Goal: Entertainment & Leisure: Browse casually

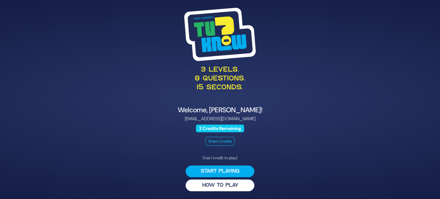
click at [237, 169] on button "Start Playing" at bounding box center [219, 171] width 69 height 12
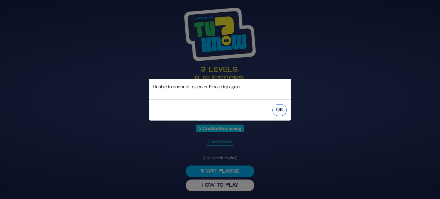
click at [278, 108] on button "OK" at bounding box center [279, 110] width 14 height 12
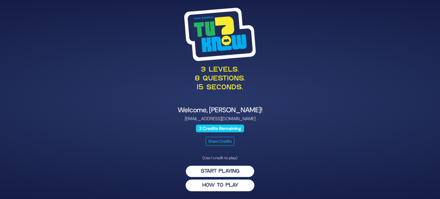
click at [209, 169] on button "Start Playing" at bounding box center [219, 171] width 69 height 12
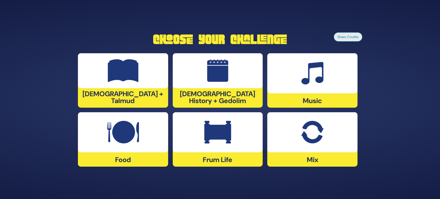
click at [293, 148] on div at bounding box center [312, 132] width 90 height 40
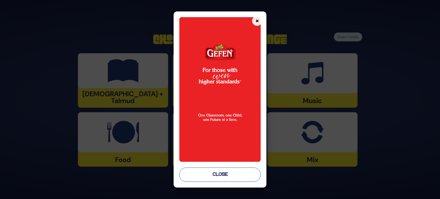
click at [230, 177] on button "Close" at bounding box center [219, 174] width 81 height 14
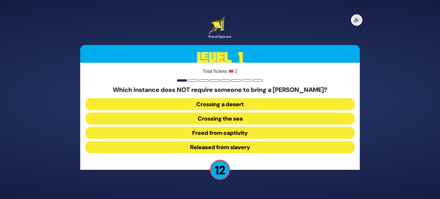
click at [241, 145] on button "Released from slavery" at bounding box center [219, 147] width 269 height 12
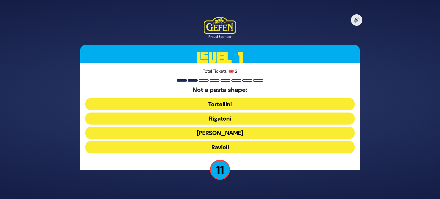
click at [243, 134] on button "Ronzoni" at bounding box center [219, 133] width 269 height 12
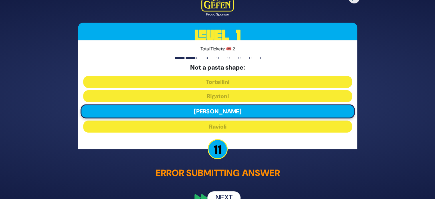
click at [220, 193] on button "Next" at bounding box center [224, 197] width 33 height 13
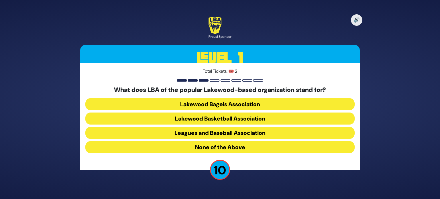
click at [238, 118] on button "Lakewood Basketball Association" at bounding box center [219, 118] width 269 height 12
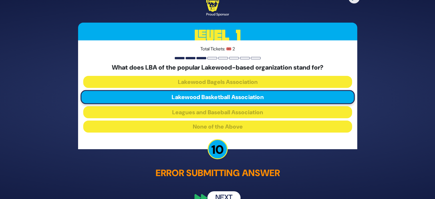
click at [230, 196] on button "Next" at bounding box center [224, 197] width 33 height 13
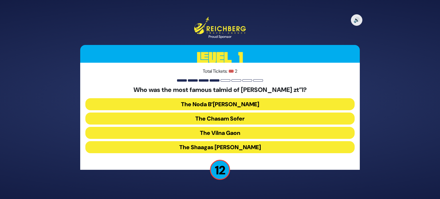
click at [241, 148] on button "The Shaagas Aryeh" at bounding box center [219, 147] width 269 height 12
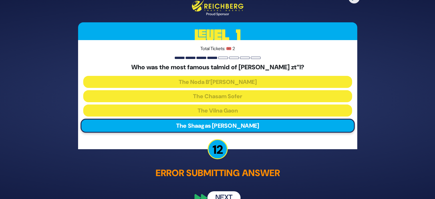
click at [225, 196] on button "Next" at bounding box center [224, 197] width 33 height 13
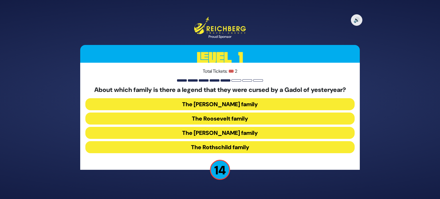
click at [234, 136] on button "The Kennedy family" at bounding box center [219, 133] width 269 height 12
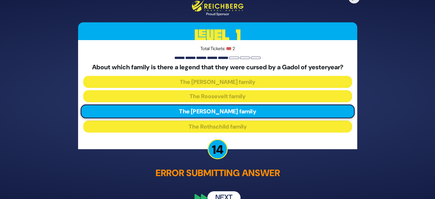
click at [228, 192] on button "Next" at bounding box center [224, 197] width 33 height 13
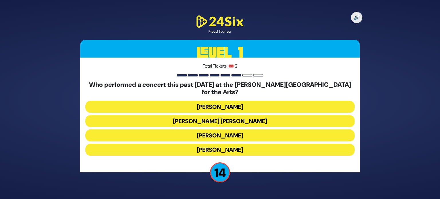
click at [233, 144] on button "Ishay Ribo" at bounding box center [219, 150] width 269 height 12
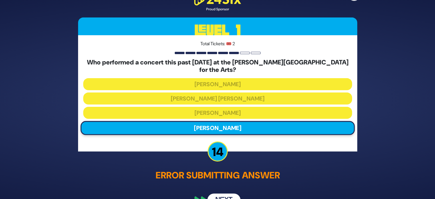
click at [221, 197] on button "Next" at bounding box center [224, 200] width 33 height 13
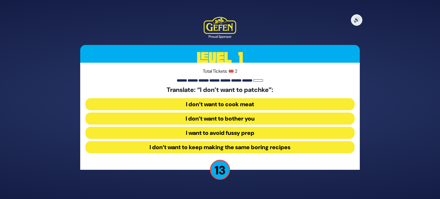
click at [236, 133] on button "I want to avoid fussy prep" at bounding box center [219, 133] width 269 height 12
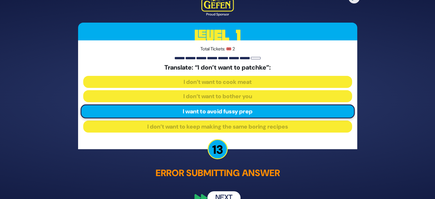
click at [226, 198] on button "Next" at bounding box center [224, 197] width 33 height 13
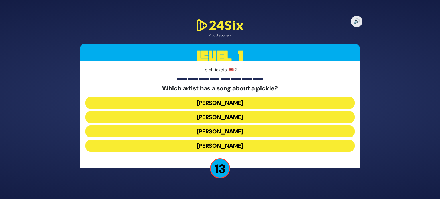
click at [249, 102] on button "Joey Newcomb" at bounding box center [219, 103] width 269 height 12
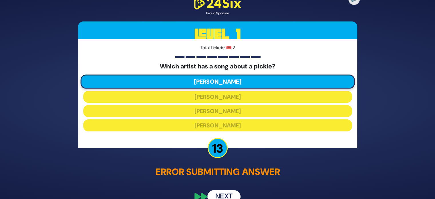
click at [218, 192] on button "Next" at bounding box center [224, 196] width 33 height 13
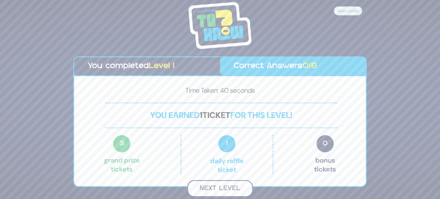
click at [221, 185] on button "Next Level" at bounding box center [220, 188] width 66 height 17
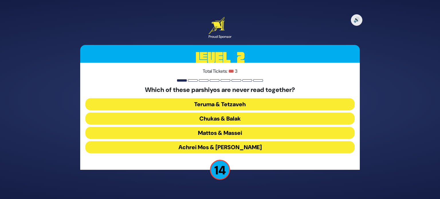
click at [238, 107] on button "Teruma & Tetzaveh" at bounding box center [219, 104] width 269 height 12
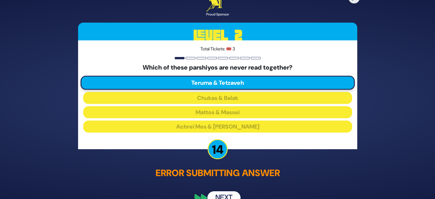
click at [216, 192] on button "Next" at bounding box center [224, 197] width 33 height 13
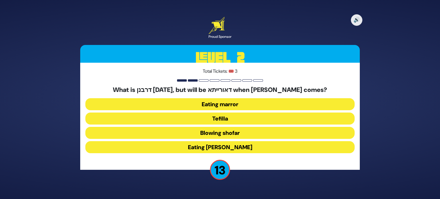
click at [237, 108] on button "Eating marror" at bounding box center [219, 104] width 269 height 12
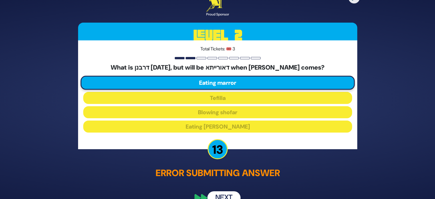
click at [217, 194] on button "Next" at bounding box center [224, 197] width 33 height 13
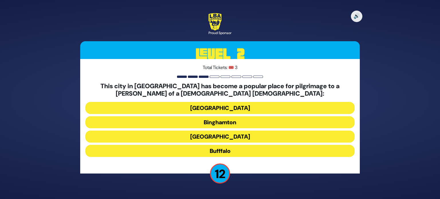
click at [220, 150] on button "Bufffalo" at bounding box center [219, 151] width 269 height 12
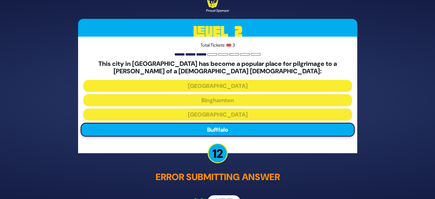
click at [223, 195] on button "Next" at bounding box center [224, 201] width 33 height 13
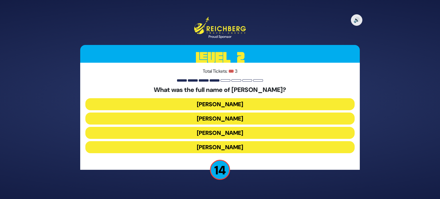
click at [242, 107] on button "Elimelech Gavriel" at bounding box center [219, 104] width 269 height 12
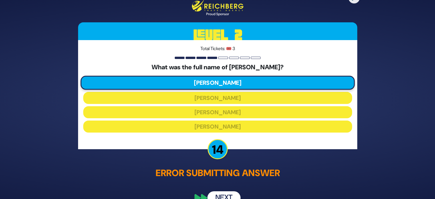
click at [226, 193] on button "Next" at bounding box center [224, 197] width 33 height 13
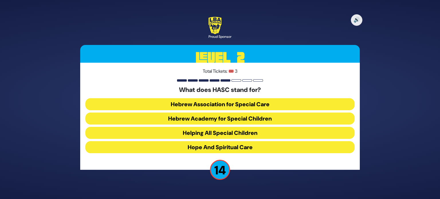
click at [242, 114] on button "Hebrew Academy for Special Children" at bounding box center [219, 118] width 269 height 12
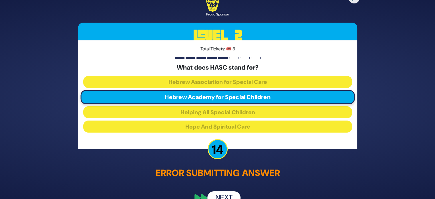
click at [216, 196] on button "Next" at bounding box center [224, 197] width 33 height 13
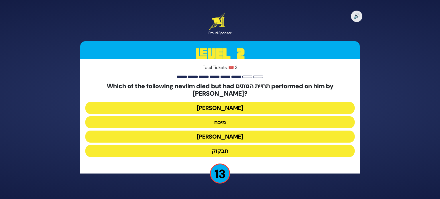
click at [226, 145] on button "חבקוק" at bounding box center [219, 151] width 269 height 12
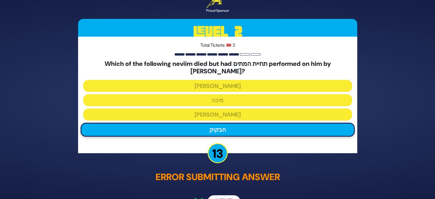
click at [218, 195] on button "Next" at bounding box center [224, 201] width 33 height 13
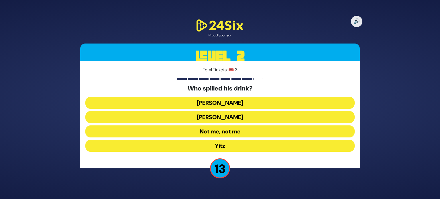
click at [242, 102] on button "Asher Zelig" at bounding box center [219, 103] width 269 height 12
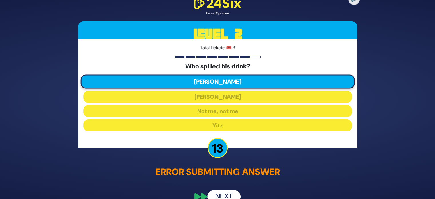
click at [232, 190] on button "Next" at bounding box center [224, 196] width 33 height 13
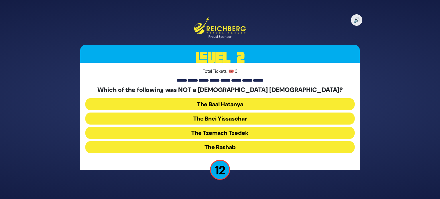
click at [244, 145] on button "The Rashab" at bounding box center [219, 147] width 269 height 12
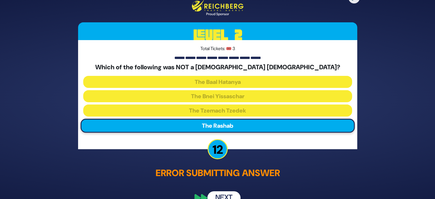
click at [230, 192] on button "Next" at bounding box center [224, 197] width 33 height 13
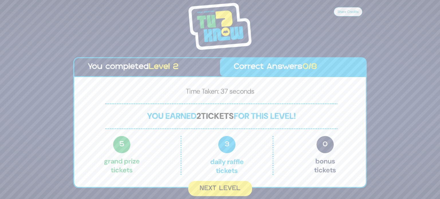
click at [230, 192] on button "Next Level" at bounding box center [220, 188] width 64 height 15
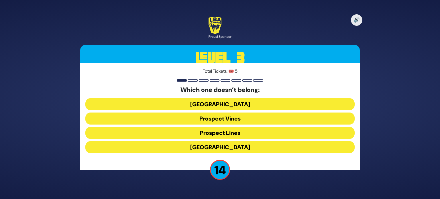
click at [244, 134] on button "Prospect Lines" at bounding box center [219, 133] width 269 height 12
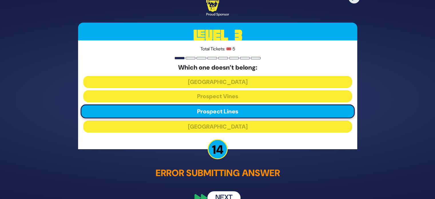
click at [221, 194] on button "Next" at bounding box center [224, 197] width 33 height 13
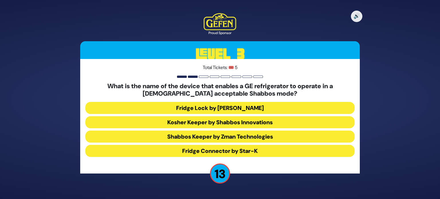
click at [236, 137] on button "Shabbos Keeper by Zman Technologies" at bounding box center [219, 137] width 269 height 12
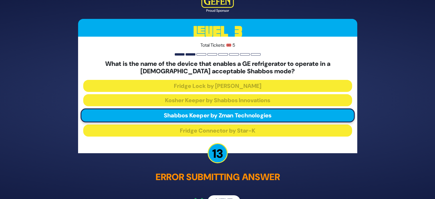
click at [218, 196] on button "Next" at bounding box center [224, 201] width 33 height 13
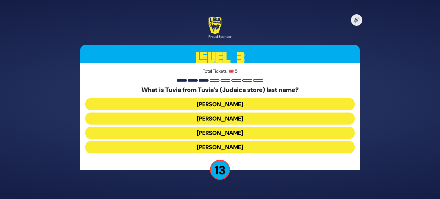
click at [232, 131] on button "Rotberg" at bounding box center [219, 133] width 269 height 12
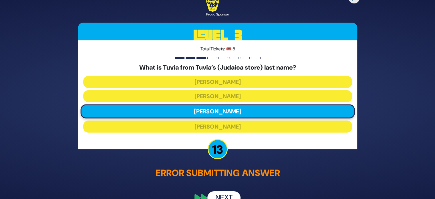
click at [222, 194] on button "Next" at bounding box center [224, 197] width 33 height 13
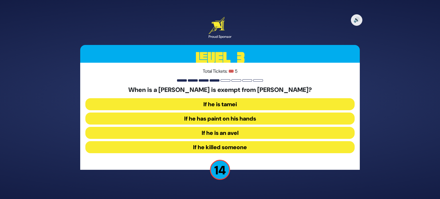
click at [244, 116] on button "If he has paint on his hands" at bounding box center [219, 118] width 269 height 12
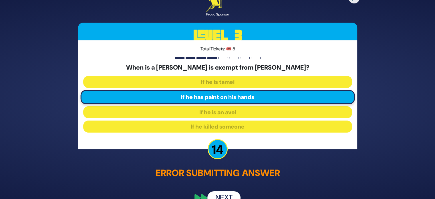
click at [220, 191] on button "Next" at bounding box center [224, 197] width 33 height 13
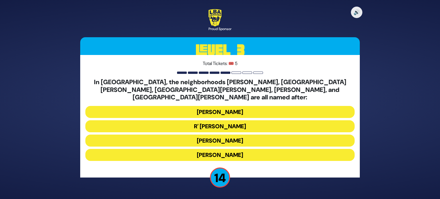
click at [224, 135] on button "Moses Montefiore" at bounding box center [219, 141] width 269 height 12
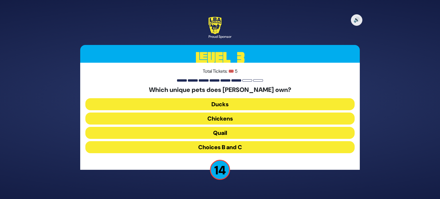
click at [232, 149] on button "Choices B and C" at bounding box center [219, 147] width 269 height 12
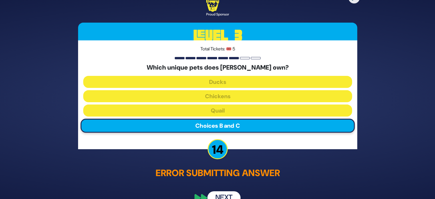
click at [224, 192] on button "Next" at bounding box center [224, 197] width 33 height 13
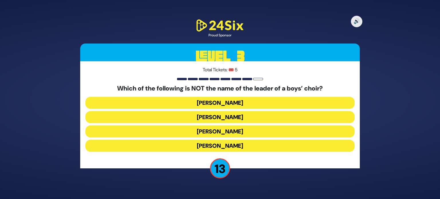
click at [249, 105] on button "Simcha Sussman" at bounding box center [219, 103] width 269 height 12
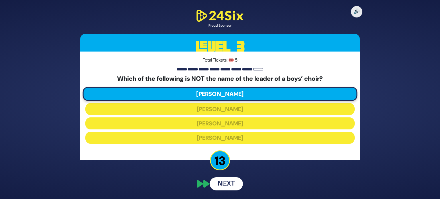
click at [227, 185] on button "Next" at bounding box center [226, 183] width 33 height 13
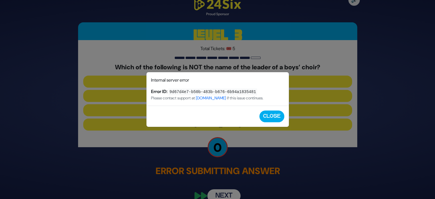
drag, startPoint x: 269, startPoint y: 98, endPoint x: 145, endPoint y: 81, distance: 124.5
click at [145, 81] on div "Question Submission Error Internal server error Error ID: 9d67d4e7-b50b-483b-b6…" at bounding box center [217, 99] width 435 height 199
copy div "Internal server error Error ID: 9d67d4e7-b50b-483b-b676-6b94a1835481 Please con…"
click at [264, 119] on button "Close" at bounding box center [272, 116] width 25 height 12
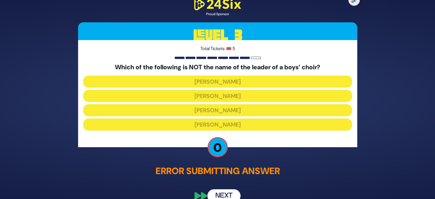
click at [229, 191] on button "Next" at bounding box center [224, 195] width 33 height 13
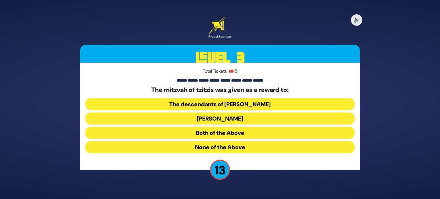
click at [244, 134] on button "Both of the Above" at bounding box center [219, 133] width 269 height 12
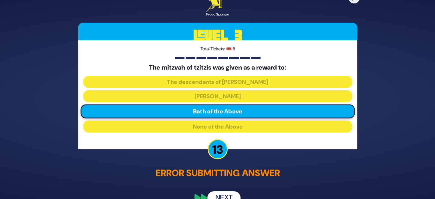
click at [233, 186] on div "🔊 Proud Sponsor Level 3 Total Tickets: 🎟️ 5 The mitzvah of tzitzis was given as…" at bounding box center [217, 100] width 293 height 224
click at [232, 196] on button "Next" at bounding box center [224, 197] width 33 height 13
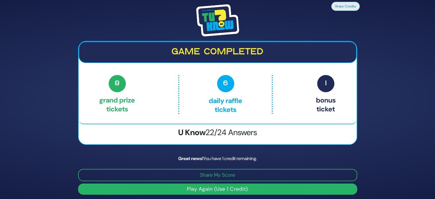
click at [234, 186] on button "Play Again (Use 1 Credit)" at bounding box center [217, 188] width 279 height 11
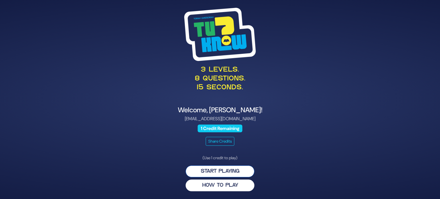
click at [234, 174] on button "Start Playing" at bounding box center [219, 171] width 69 height 12
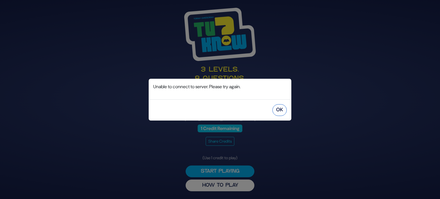
drag, startPoint x: 277, startPoint y: 117, endPoint x: 278, endPoint y: 112, distance: 5.4
click at [278, 112] on div "OK" at bounding box center [220, 109] width 143 height 21
click at [278, 112] on button "OK" at bounding box center [279, 110] width 14 height 12
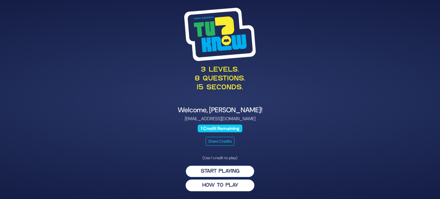
click at [229, 169] on button "Start Playing" at bounding box center [219, 171] width 69 height 12
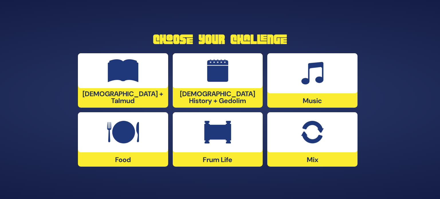
click at [322, 147] on div at bounding box center [312, 132] width 90 height 40
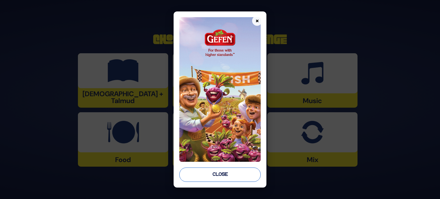
click at [215, 175] on button "Close" at bounding box center [219, 174] width 81 height 14
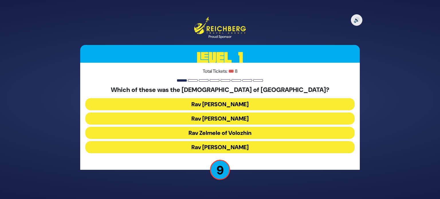
click at [226, 122] on button "Rav Refoel Shapiro" at bounding box center [219, 118] width 269 height 12
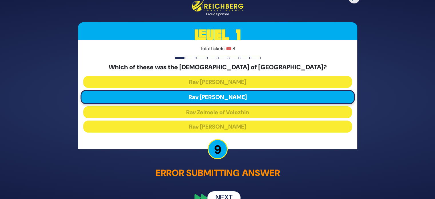
click at [220, 191] on button "Next" at bounding box center [224, 197] width 33 height 13
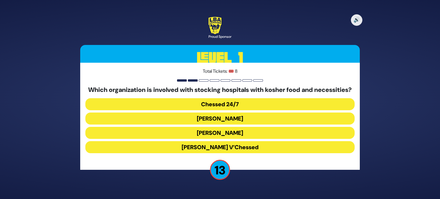
click at [244, 109] on button "Chessed 24/7" at bounding box center [219, 104] width 269 height 12
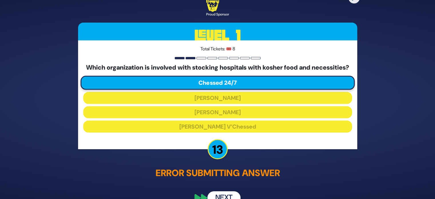
click at [218, 196] on button "Next" at bounding box center [224, 197] width 33 height 13
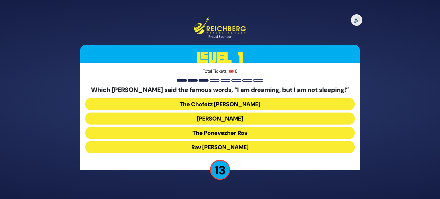
click at [233, 136] on button "The Ponevezher Rov" at bounding box center [219, 133] width 269 height 12
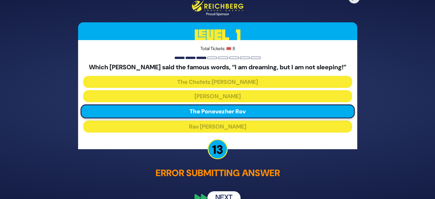
click at [212, 192] on button "Next" at bounding box center [224, 197] width 33 height 13
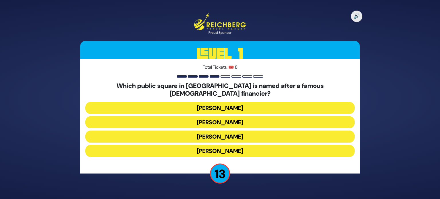
click at [230, 147] on button "Kikar Safra" at bounding box center [219, 151] width 269 height 12
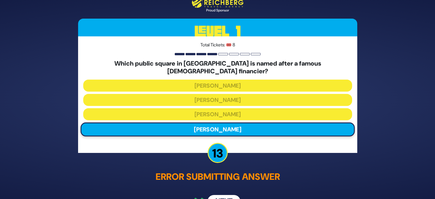
click at [219, 195] on button "Next" at bounding box center [224, 201] width 33 height 13
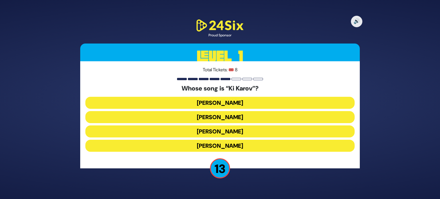
click at [237, 119] on button "Eitan Katz" at bounding box center [219, 117] width 269 height 12
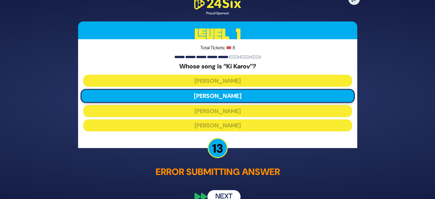
click at [225, 196] on button "Next" at bounding box center [224, 196] width 33 height 13
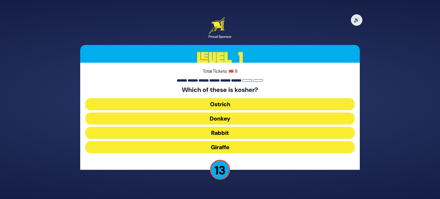
click at [246, 143] on button "Giraffe" at bounding box center [219, 147] width 269 height 12
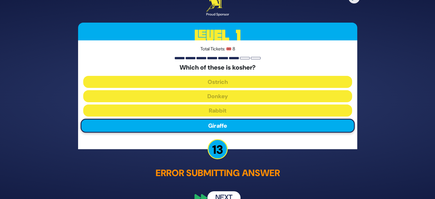
click at [226, 191] on button "Next" at bounding box center [224, 197] width 33 height 13
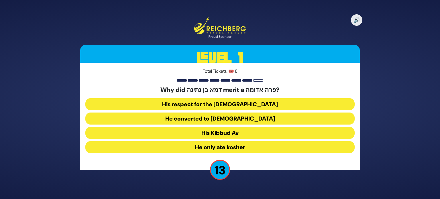
click at [238, 135] on button "His Kibbud Av" at bounding box center [219, 133] width 269 height 12
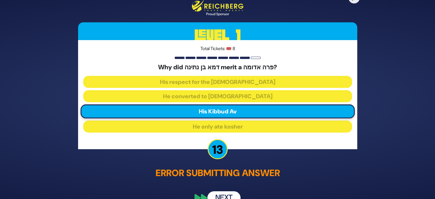
click at [226, 195] on button "Next" at bounding box center [224, 197] width 33 height 13
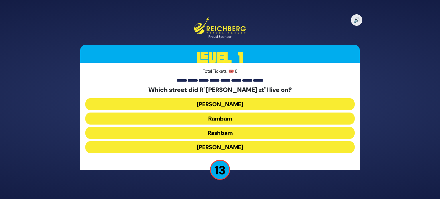
click at [237, 132] on button "Rashbam" at bounding box center [219, 133] width 269 height 12
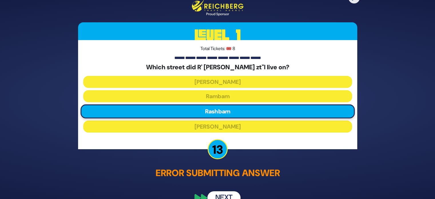
click at [230, 189] on div "🔊 Proud Sponsor Level 1 Total Tickets: 🎟️ 8 Which street did R' Chaim Kanievsky…" at bounding box center [217, 100] width 293 height 224
click at [232, 193] on button "Next" at bounding box center [224, 197] width 33 height 13
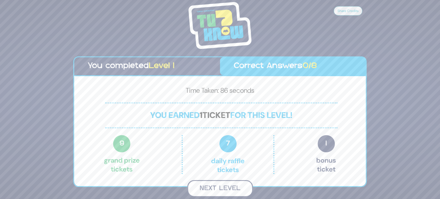
click at [233, 190] on button "Next Level" at bounding box center [220, 188] width 66 height 17
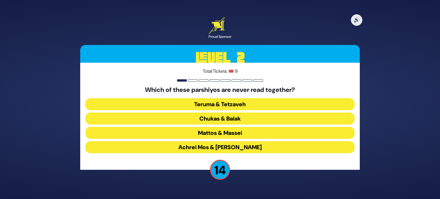
click at [255, 105] on button "Teruma & Tetzaveh" at bounding box center [219, 104] width 269 height 12
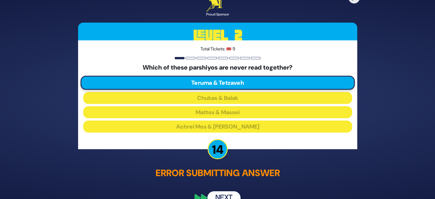
click at [220, 197] on button "Next" at bounding box center [224, 197] width 33 height 13
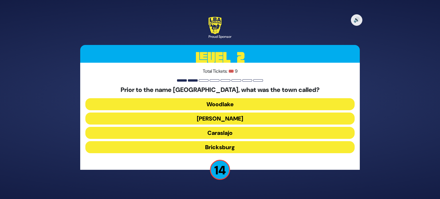
click at [238, 144] on button "Bricksburg" at bounding box center [219, 147] width 269 height 12
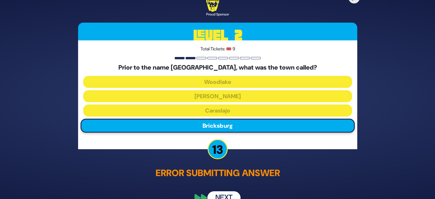
click at [221, 191] on button "Next" at bounding box center [224, 197] width 33 height 13
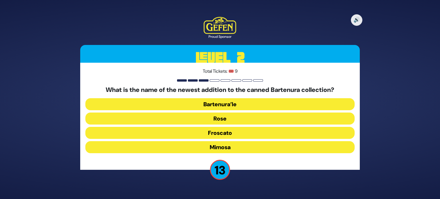
click at [243, 143] on button "Mimosa" at bounding box center [219, 147] width 269 height 12
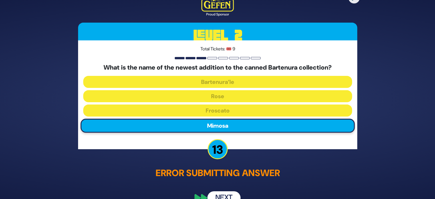
click at [224, 196] on button "Next" at bounding box center [224, 197] width 33 height 13
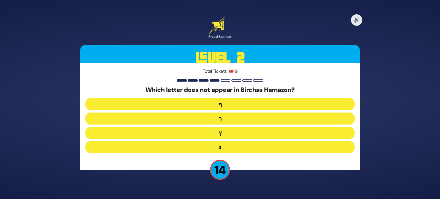
click at [248, 105] on button "ף" at bounding box center [219, 104] width 269 height 12
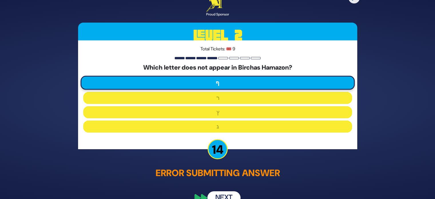
click at [224, 196] on button "Next" at bounding box center [224, 197] width 33 height 13
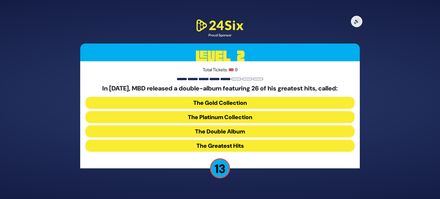
click at [246, 118] on button "The Platinum Collection" at bounding box center [219, 117] width 269 height 12
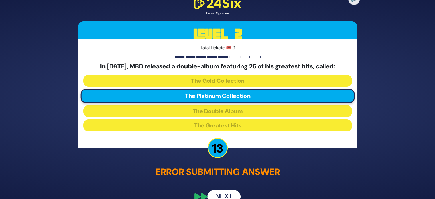
click at [228, 190] on button "Next" at bounding box center [224, 196] width 33 height 13
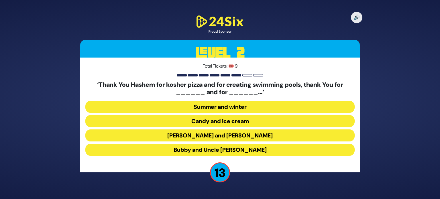
click at [254, 135] on button "Latkes and Paskesz" at bounding box center [219, 135] width 269 height 12
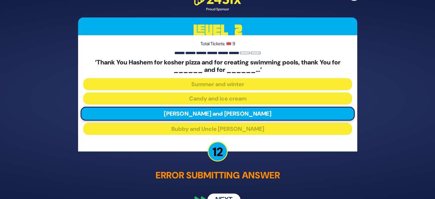
click at [234, 194] on button "Next" at bounding box center [224, 200] width 33 height 13
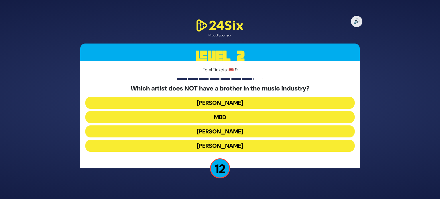
click at [253, 144] on button "Avraham Fried" at bounding box center [219, 146] width 269 height 12
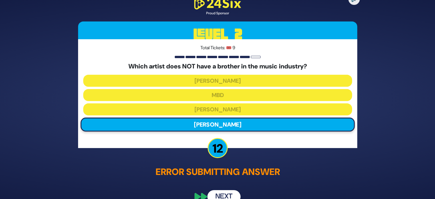
click at [228, 194] on button "Next" at bounding box center [224, 196] width 33 height 13
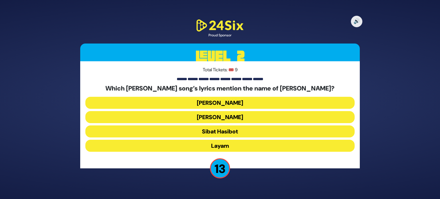
click at [242, 129] on button "Sibat Hasibot" at bounding box center [219, 131] width 269 height 12
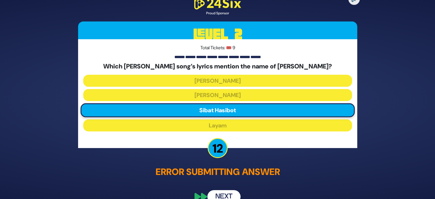
click at [228, 193] on button "Next" at bounding box center [224, 196] width 33 height 13
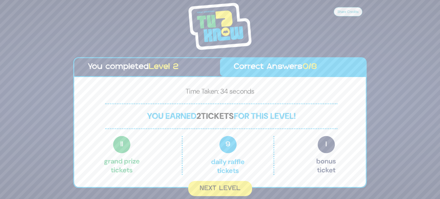
click at [228, 193] on button "Next Level" at bounding box center [220, 188] width 64 height 15
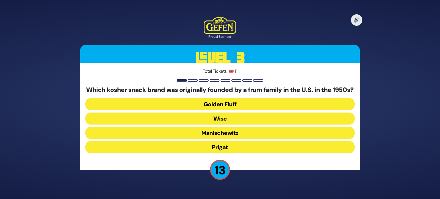
click at [243, 110] on button "Golden Fluff" at bounding box center [219, 104] width 269 height 12
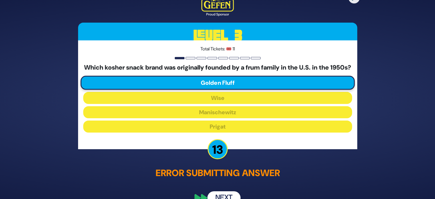
click at [218, 195] on button "Next" at bounding box center [224, 197] width 33 height 13
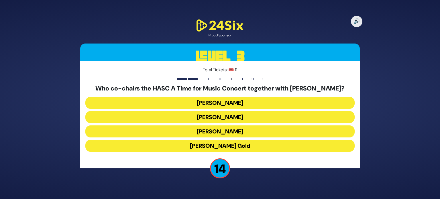
click at [234, 119] on button "Miles Berger" at bounding box center [219, 117] width 269 height 12
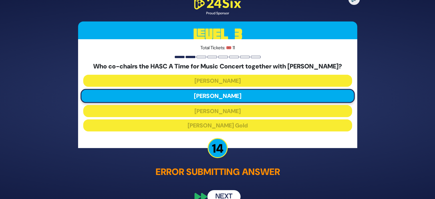
click at [223, 190] on button "Next" at bounding box center [224, 196] width 33 height 13
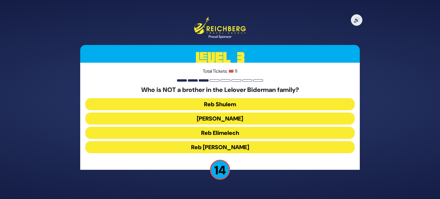
click at [243, 105] on button "Reb Shulem" at bounding box center [219, 104] width 269 height 12
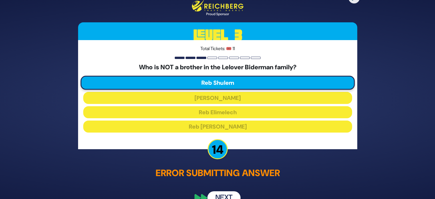
click at [228, 192] on button "Next" at bounding box center [224, 197] width 33 height 13
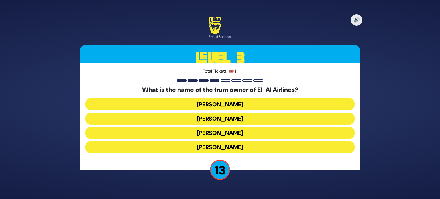
click at [241, 117] on button "Kenny Rosenberg" at bounding box center [219, 118] width 269 height 12
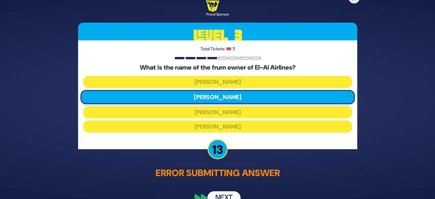
click at [228, 194] on button "Next" at bounding box center [224, 197] width 33 height 13
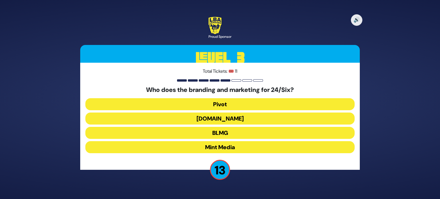
click at [245, 116] on button "Heart.Works" at bounding box center [219, 118] width 269 height 12
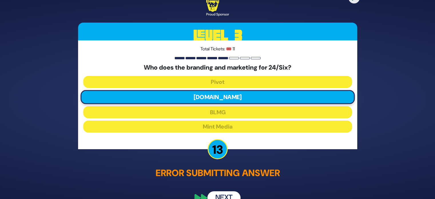
click at [231, 194] on button "Next" at bounding box center [224, 197] width 33 height 13
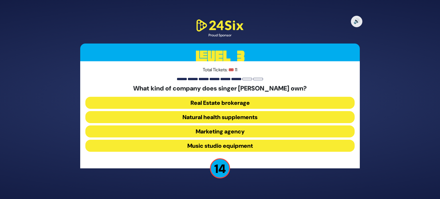
click at [245, 120] on button "Natural health supplements" at bounding box center [219, 117] width 269 height 12
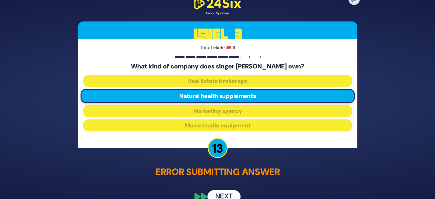
click at [221, 193] on button "Next" at bounding box center [224, 196] width 33 height 13
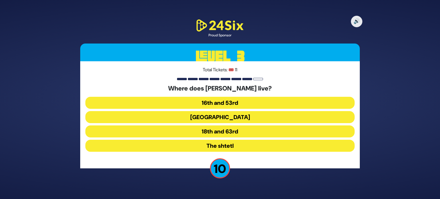
click at [240, 104] on button "16th and 53rd" at bounding box center [219, 103] width 269 height 12
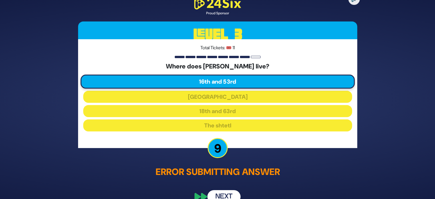
click at [229, 195] on button "Next" at bounding box center [224, 196] width 33 height 13
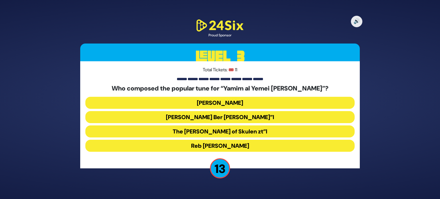
click at [236, 133] on button "The Damesek Eliezer of Skulen zt”l" at bounding box center [219, 131] width 269 height 12
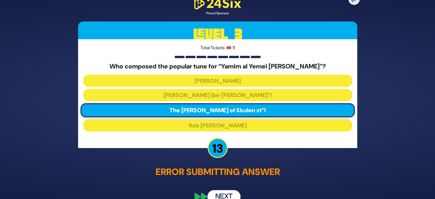
click at [223, 184] on div "🔊 Proud Sponsor Level 3 Total Tickets: 🎟️ 11 Who composed the popular tune for …" at bounding box center [217, 99] width 293 height 221
click at [227, 192] on button "Next" at bounding box center [224, 196] width 33 height 13
